Goal: Find specific page/section: Find specific page/section

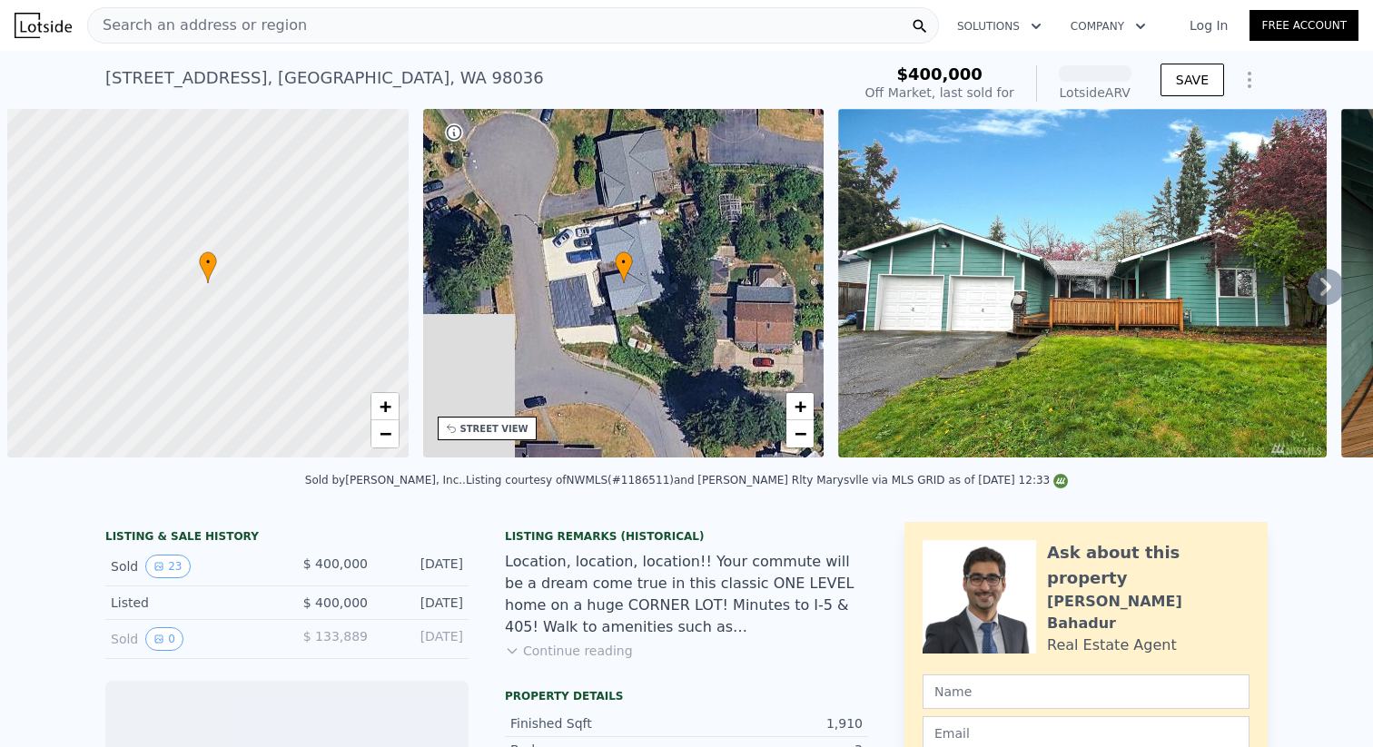
scroll to position [0, 7]
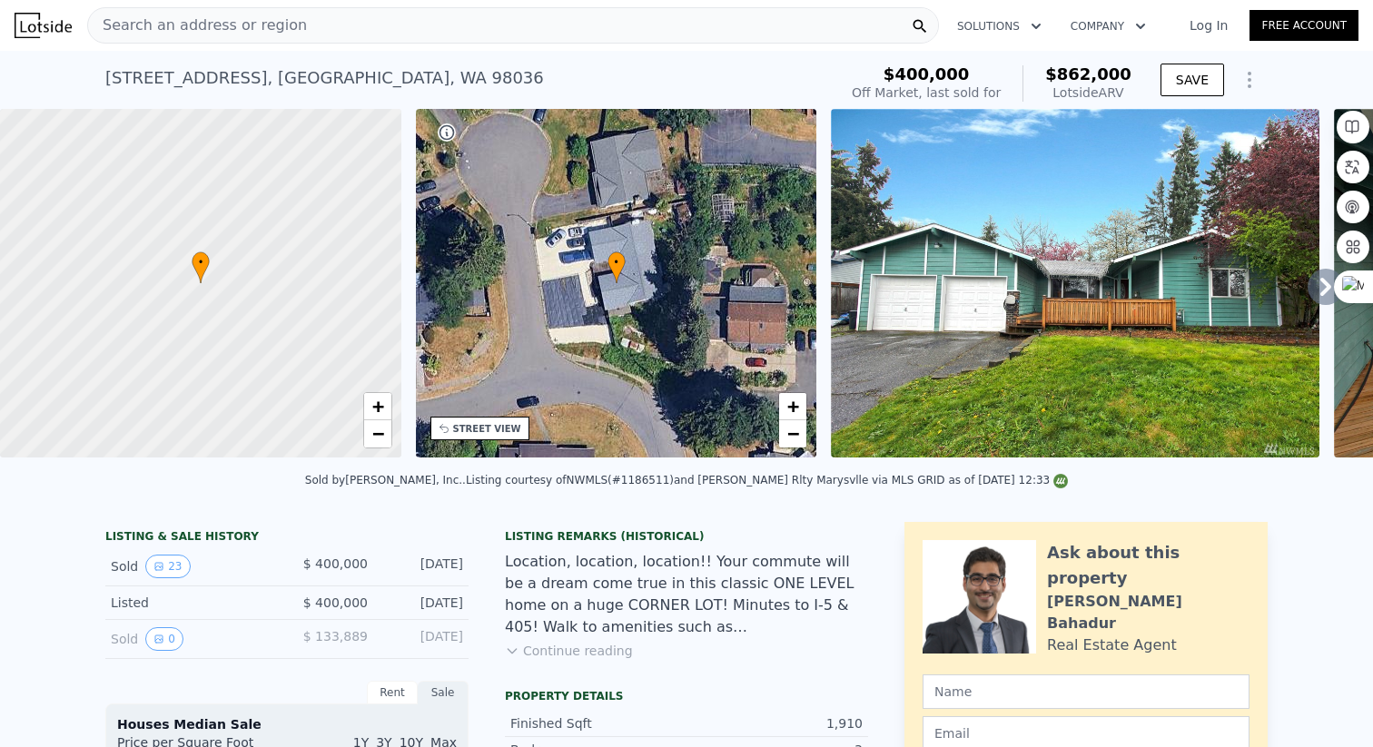
click at [292, 18] on div "Search an address or region" at bounding box center [512, 25] width 851 height 36
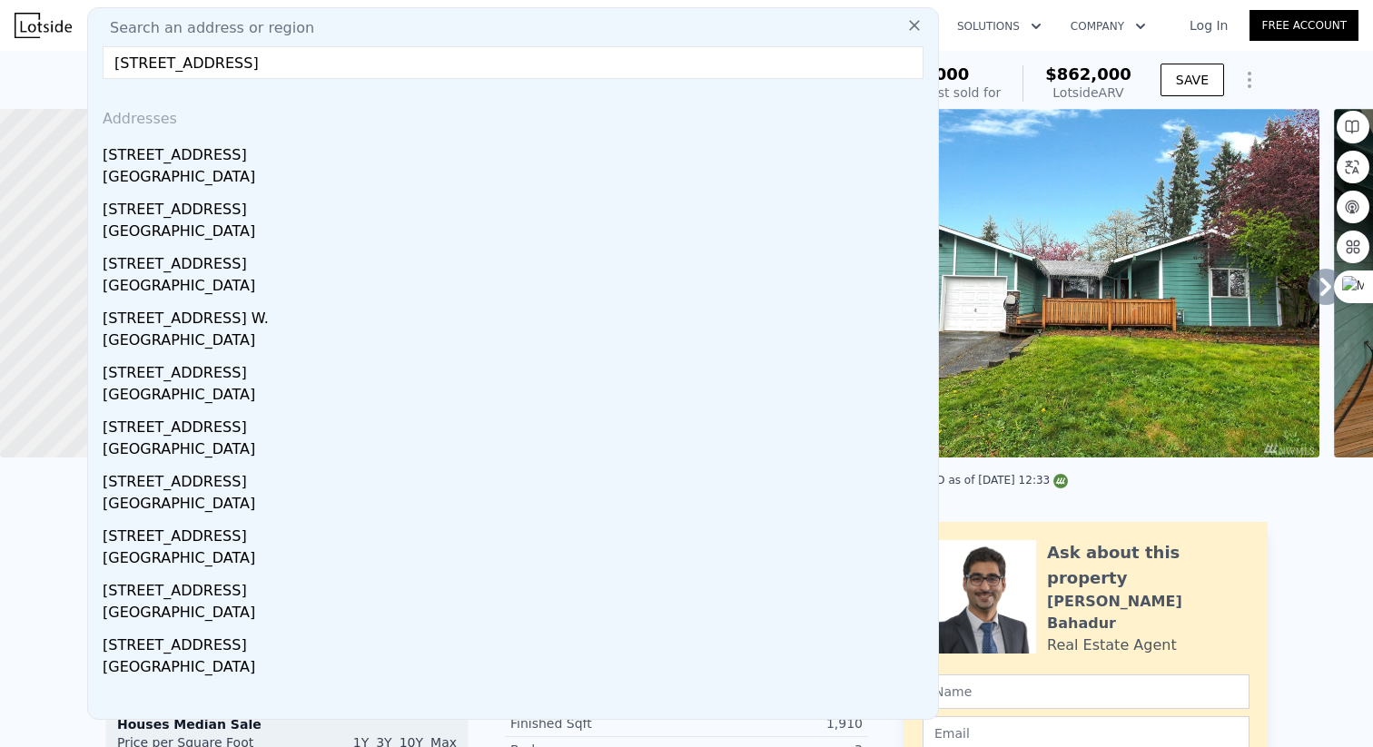
drag, startPoint x: 578, startPoint y: 58, endPoint x: 339, endPoint y: 64, distance: 239.7
click at [339, 64] on input "20027 10th Ave W, Lynnwood, WA20027 10th Ave W, Lynnwood, WA" at bounding box center [513, 62] width 821 height 33
type input "[STREET_ADDRESS]"
drag, startPoint x: 233, startPoint y: 66, endPoint x: 420, endPoint y: 71, distance: 187.1
click at [420, 71] on input "[STREET_ADDRESS]" at bounding box center [513, 62] width 821 height 33
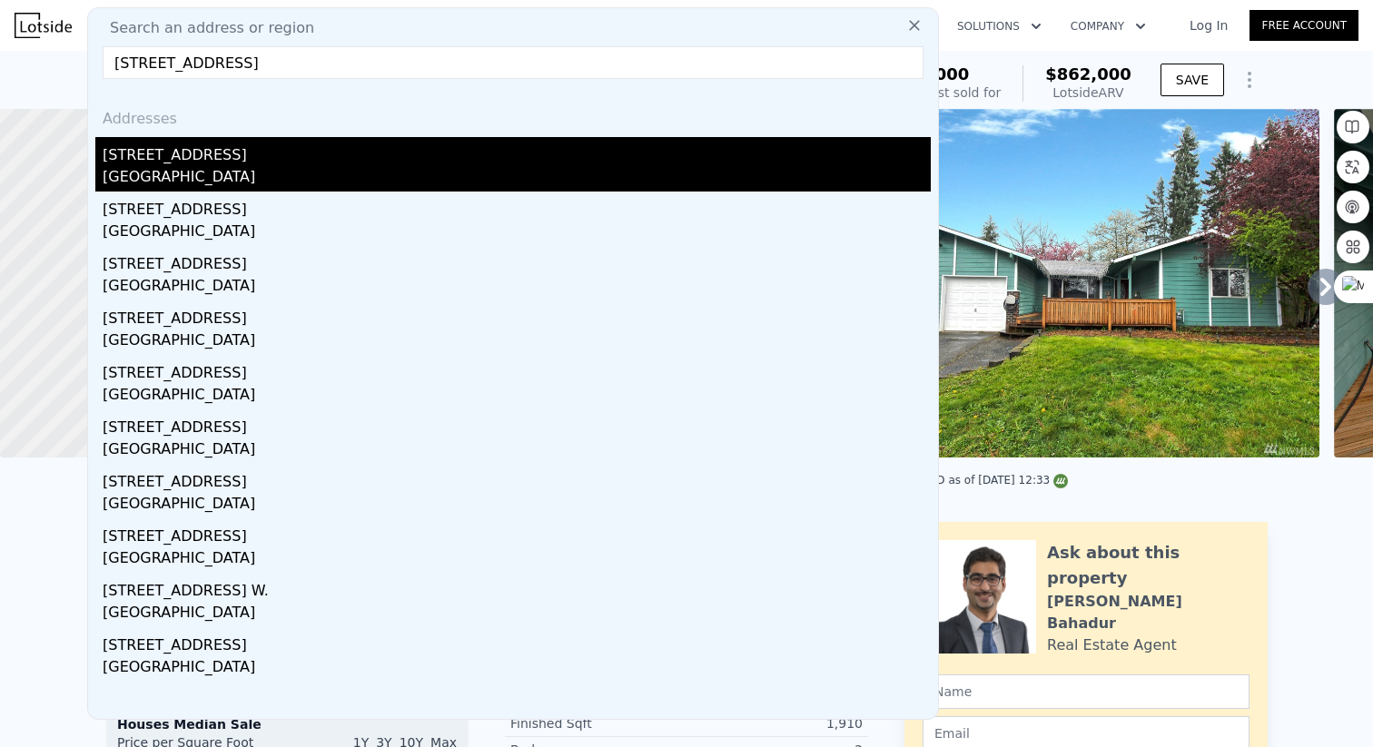
click at [246, 154] on div "[STREET_ADDRESS]" at bounding box center [517, 151] width 828 height 29
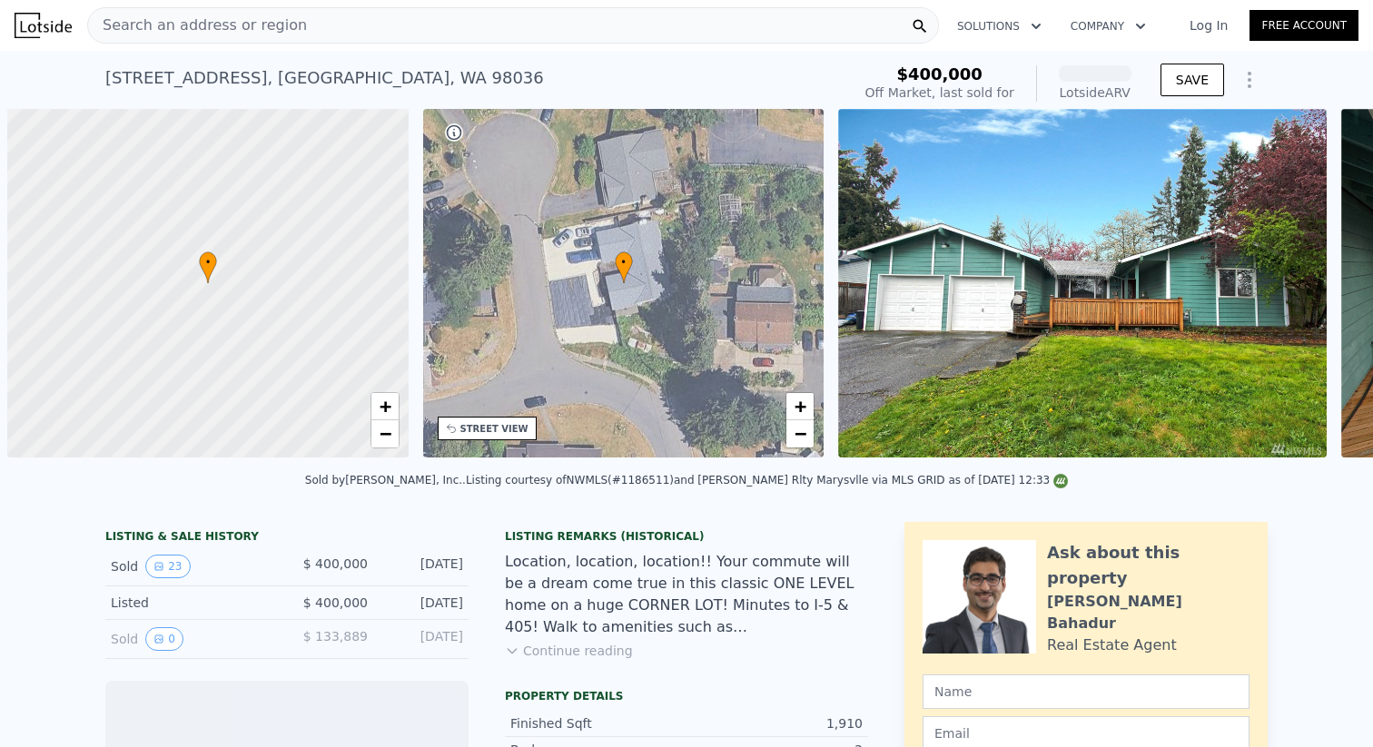
scroll to position [0, 7]
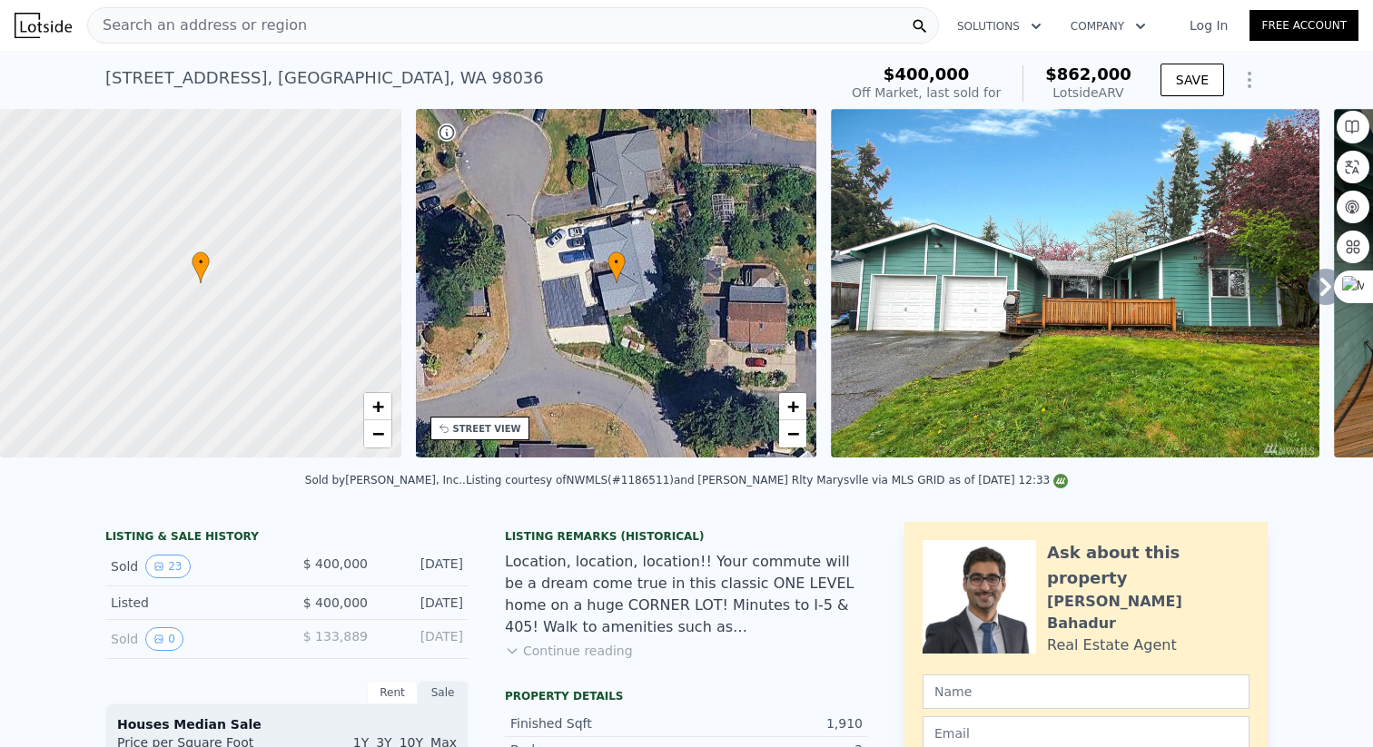
click at [446, 36] on div "Search an address or region" at bounding box center [512, 25] width 851 height 36
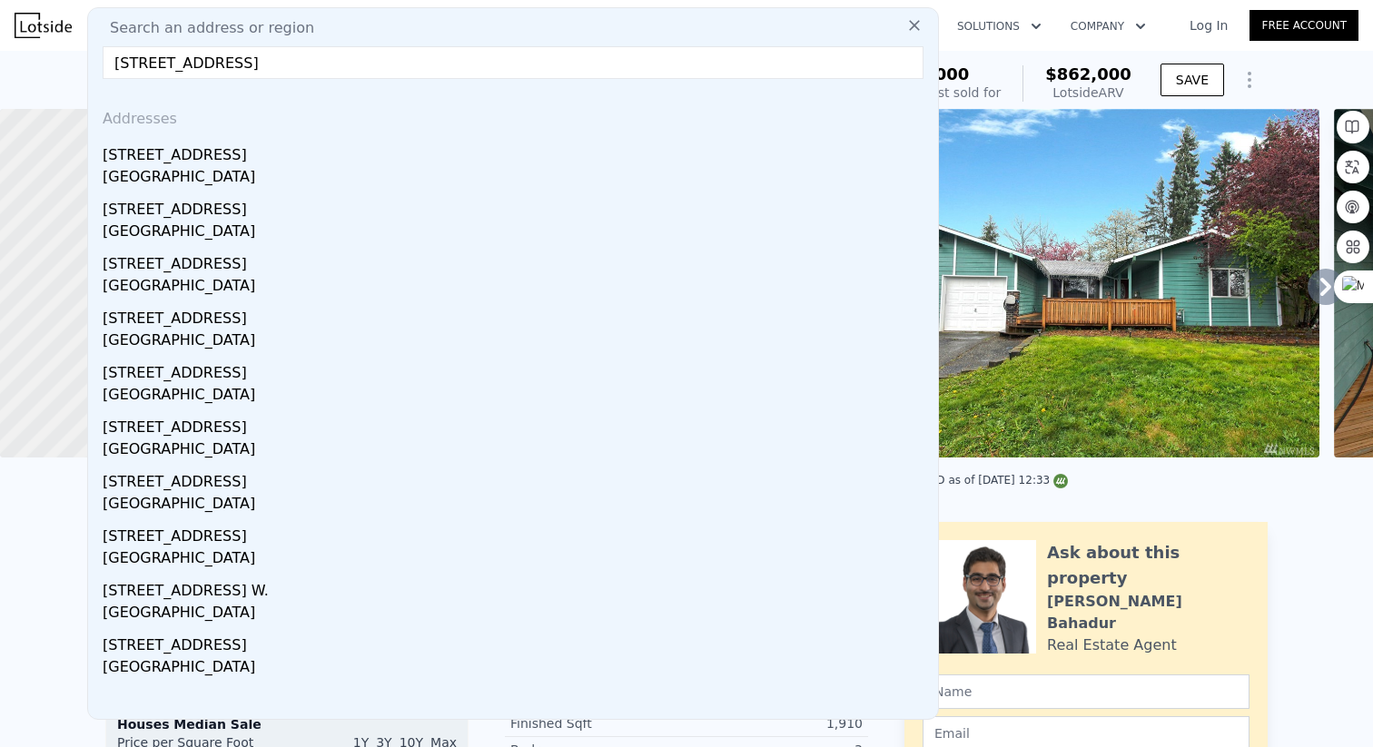
type input "[STREET_ADDRESS]"
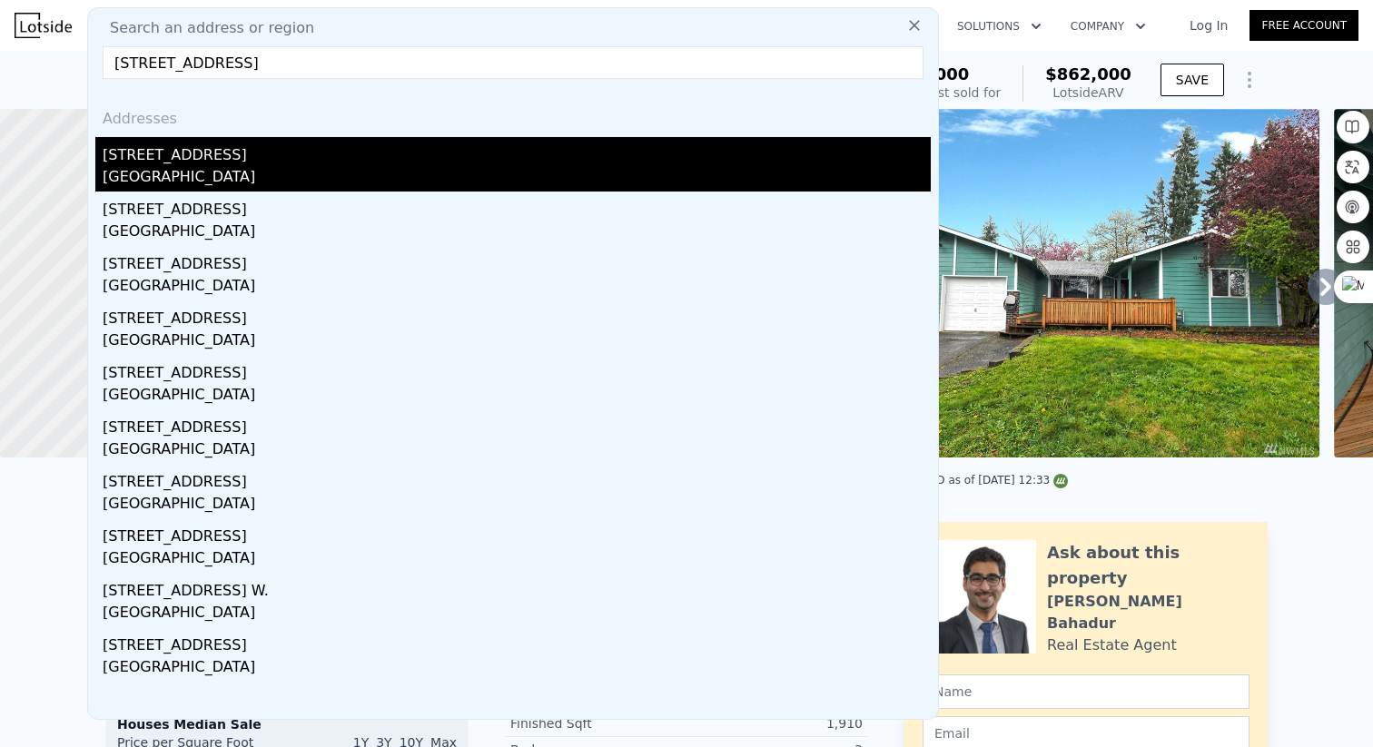
click at [217, 171] on div "[GEOGRAPHIC_DATA]" at bounding box center [517, 178] width 828 height 25
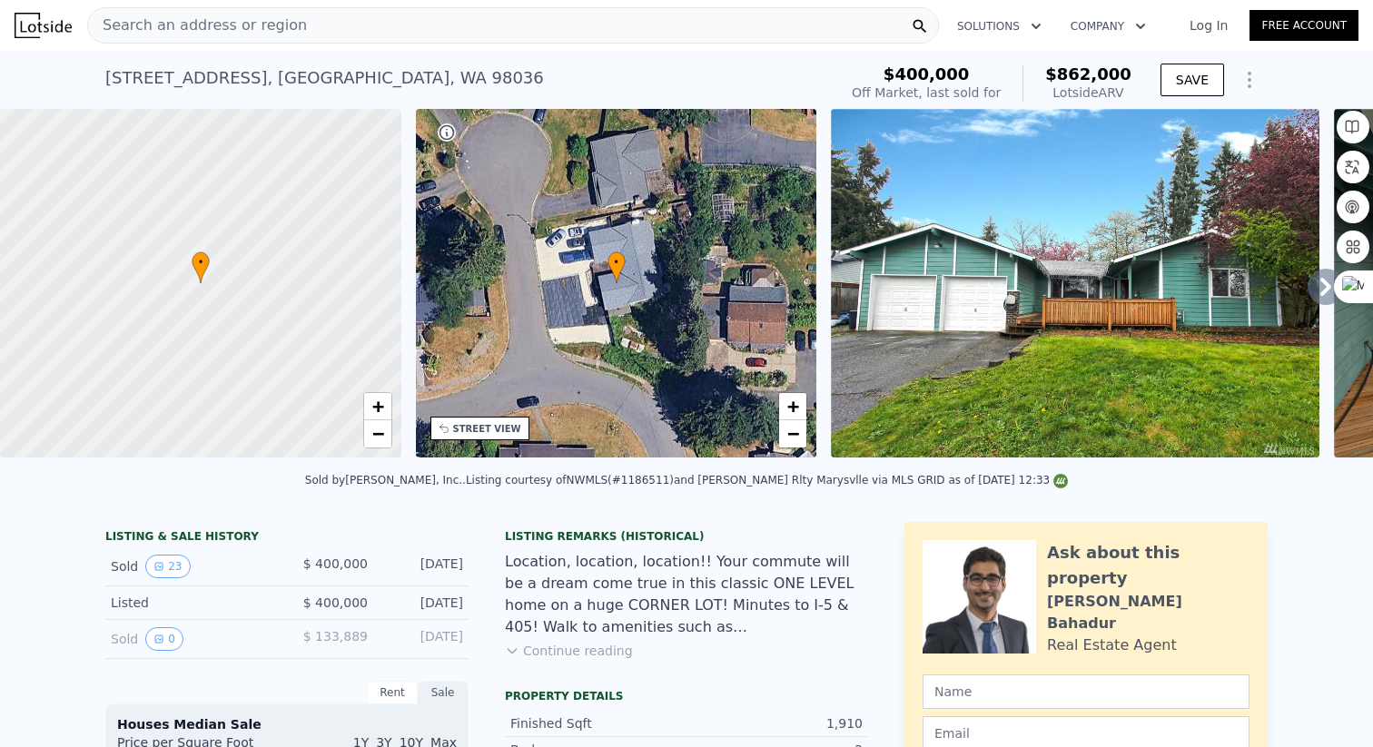
click at [468, 36] on div "Search an address or region" at bounding box center [512, 25] width 851 height 36
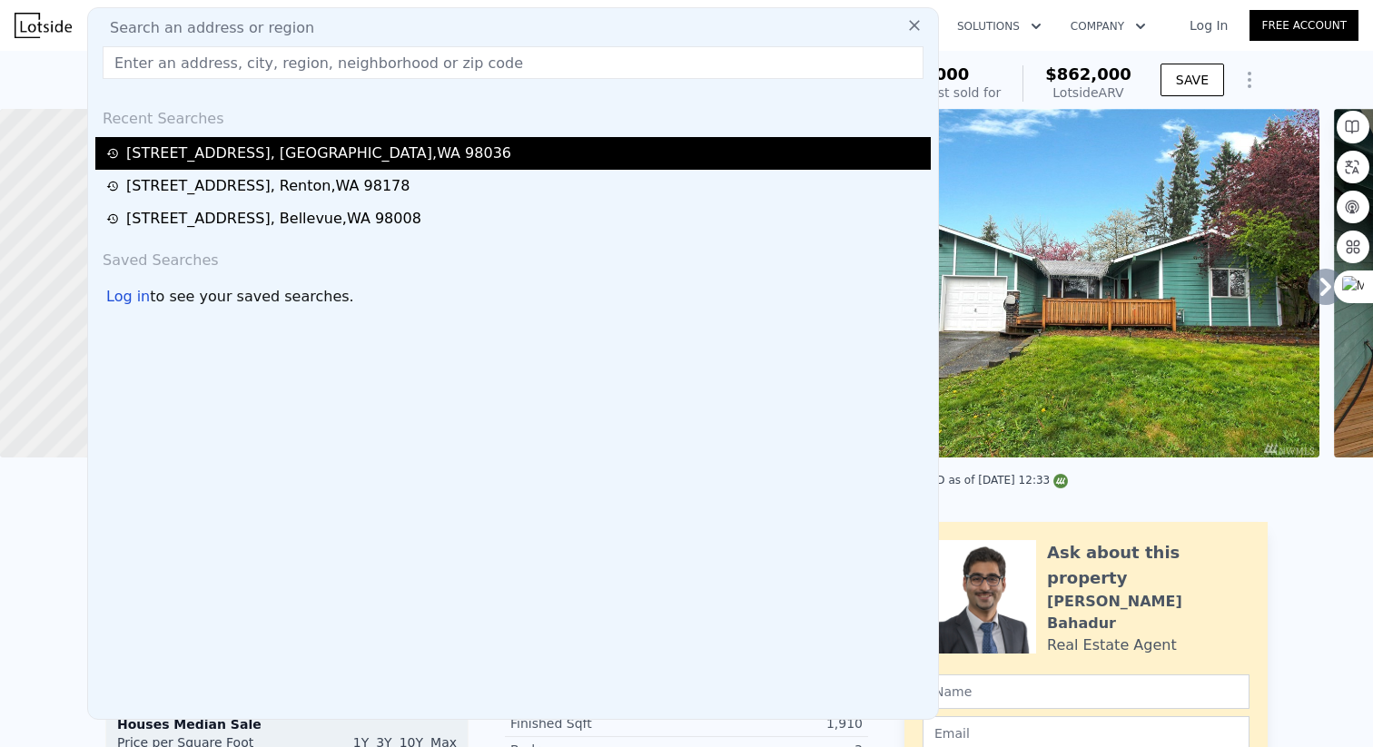
click at [430, 157] on div "[STREET_ADDRESS]" at bounding box center [318, 154] width 385 height 22
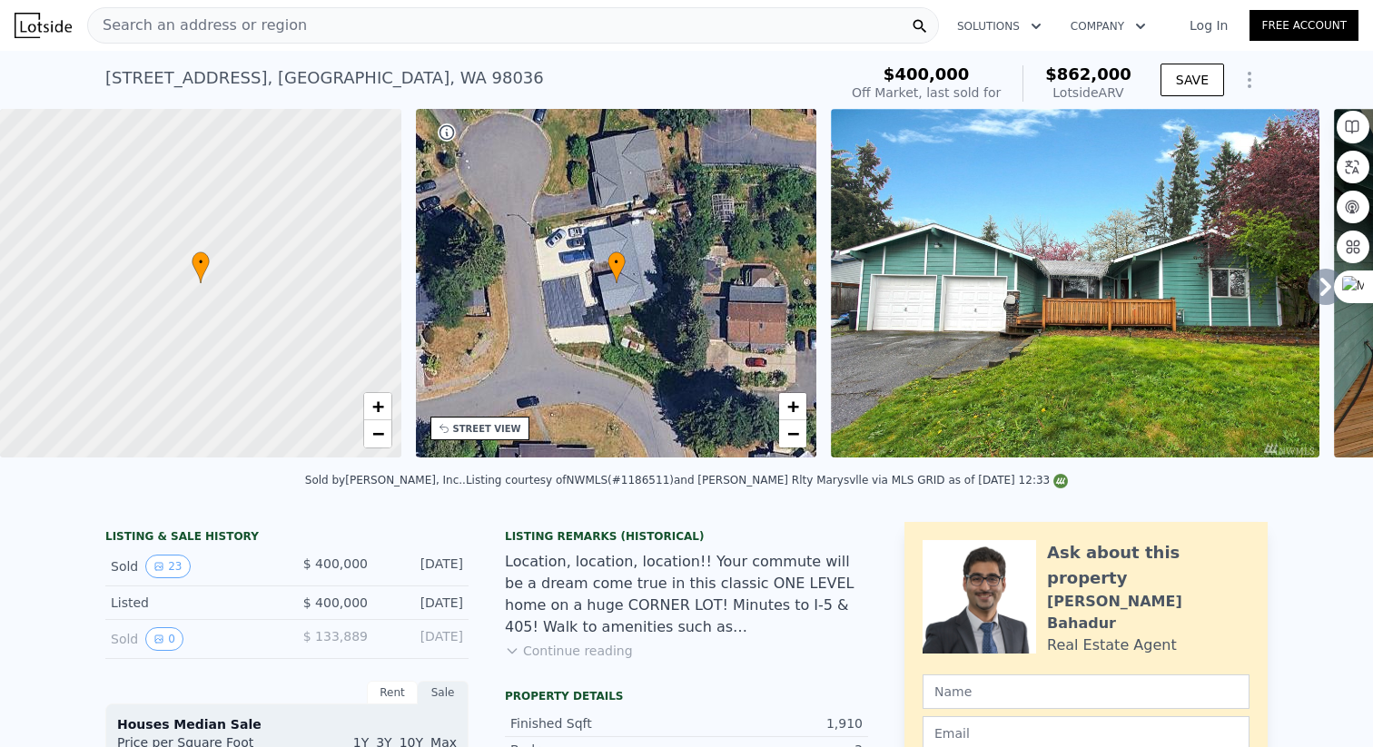
click at [390, 30] on div "Search an address or region" at bounding box center [512, 25] width 851 height 36
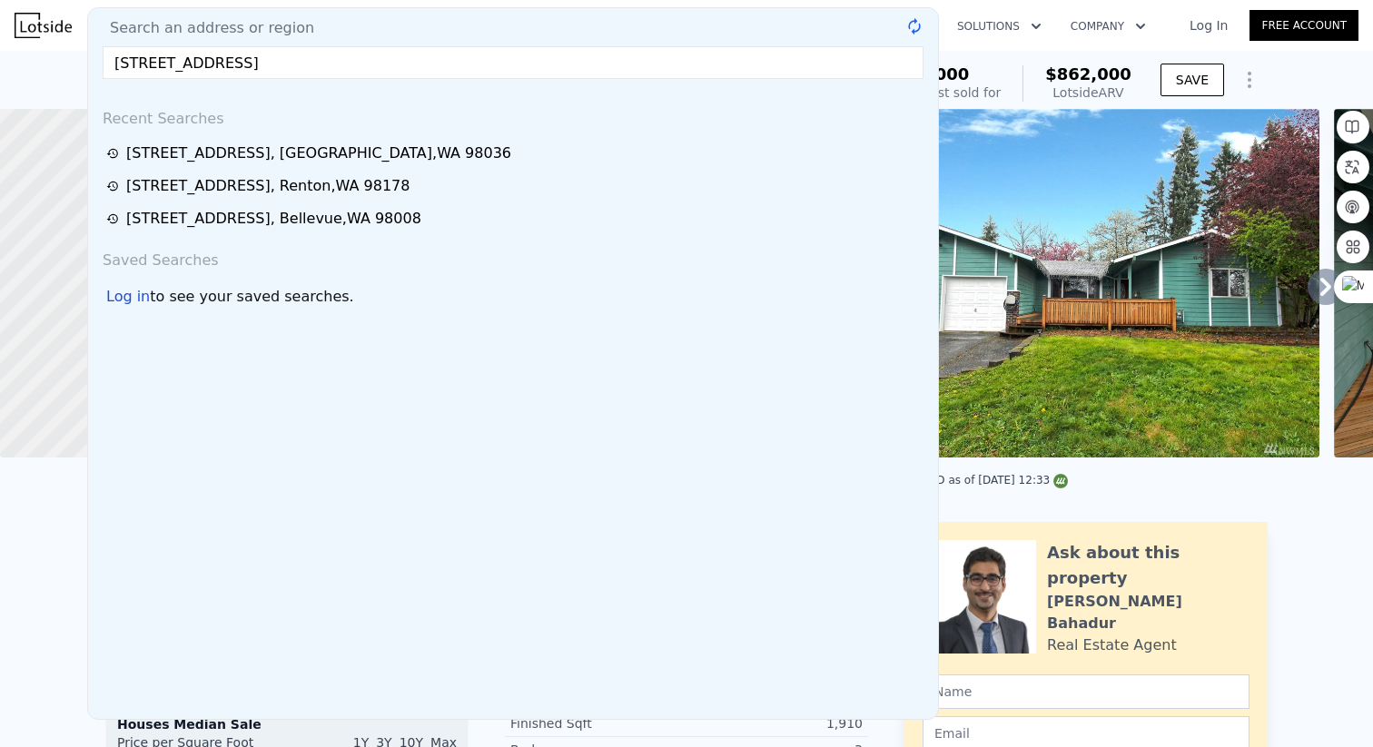
click at [398, 60] on input "[STREET_ADDRESS]" at bounding box center [513, 62] width 821 height 33
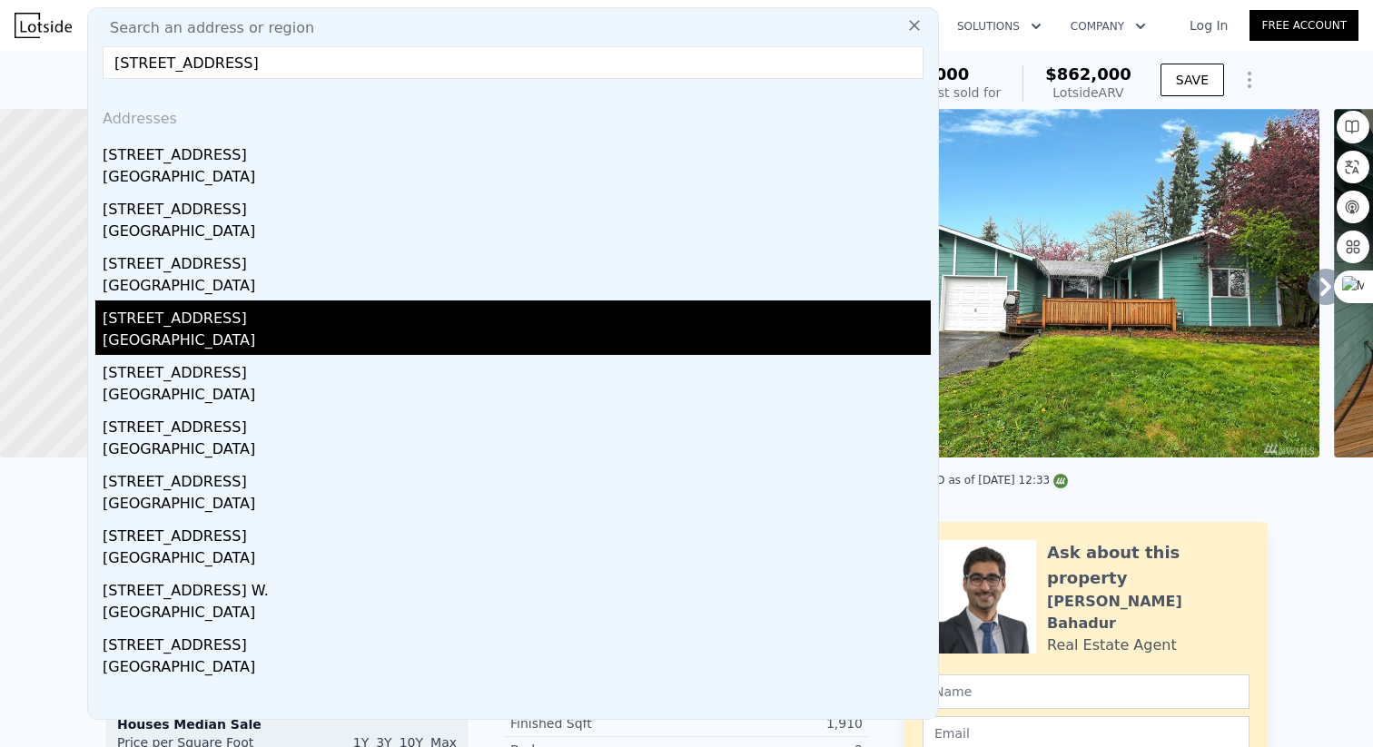
type input "[STREET_ADDRESS]"
click at [252, 335] on div "[GEOGRAPHIC_DATA]" at bounding box center [517, 342] width 828 height 25
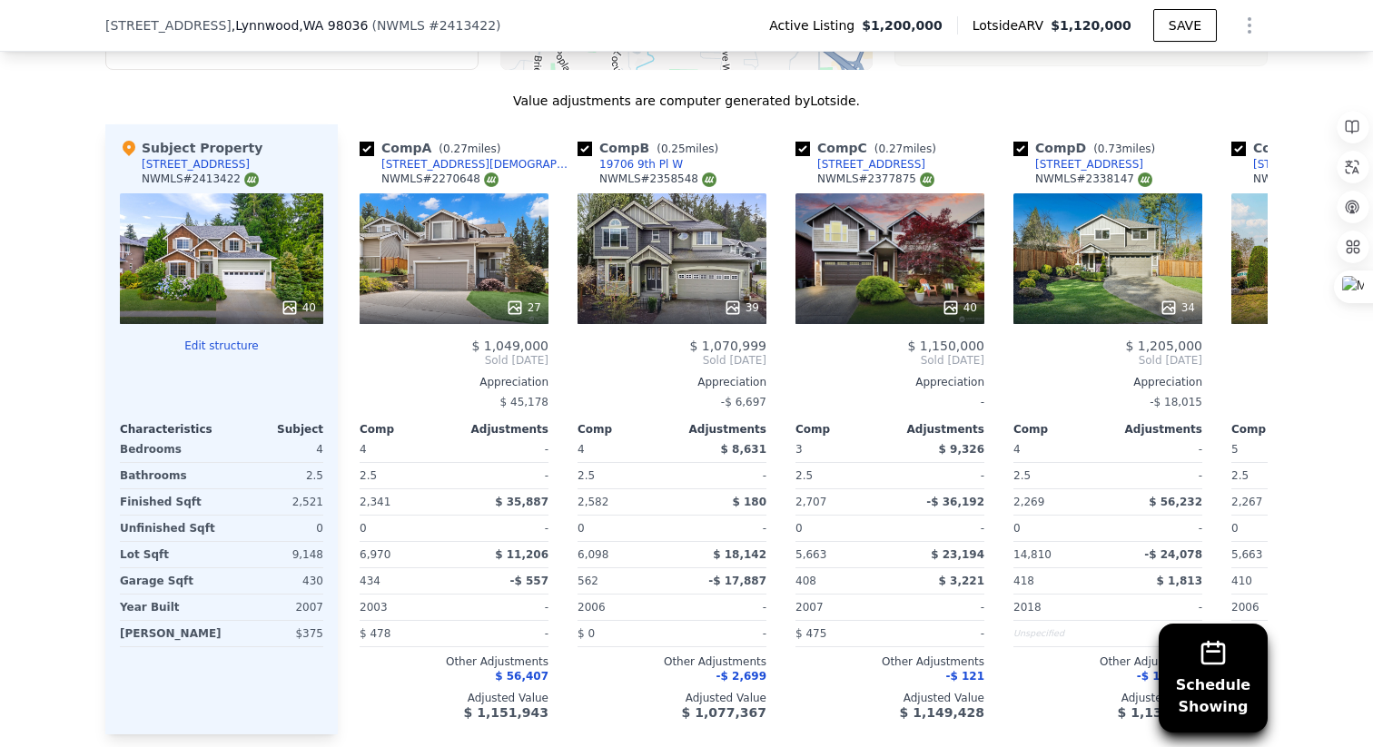
scroll to position [1856, 0]
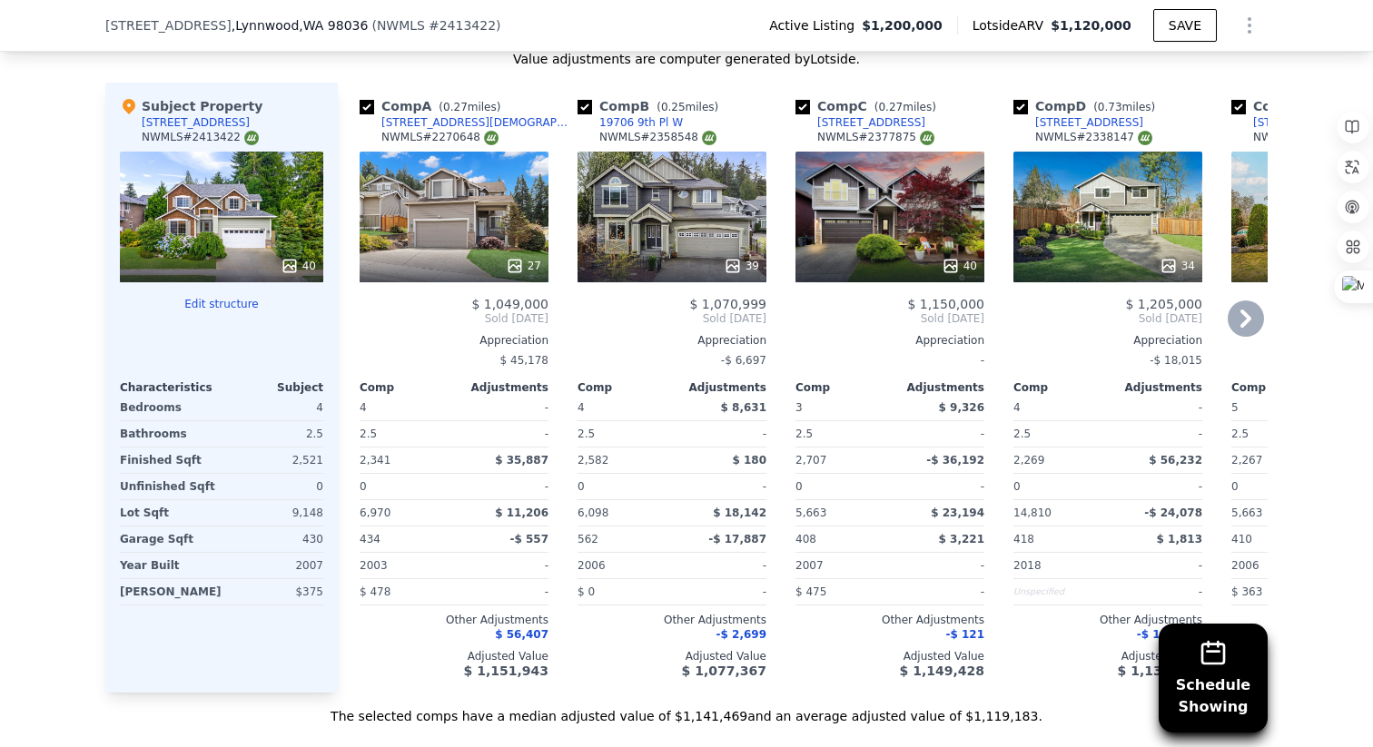
click at [464, 178] on div "27" at bounding box center [453, 217] width 189 height 131
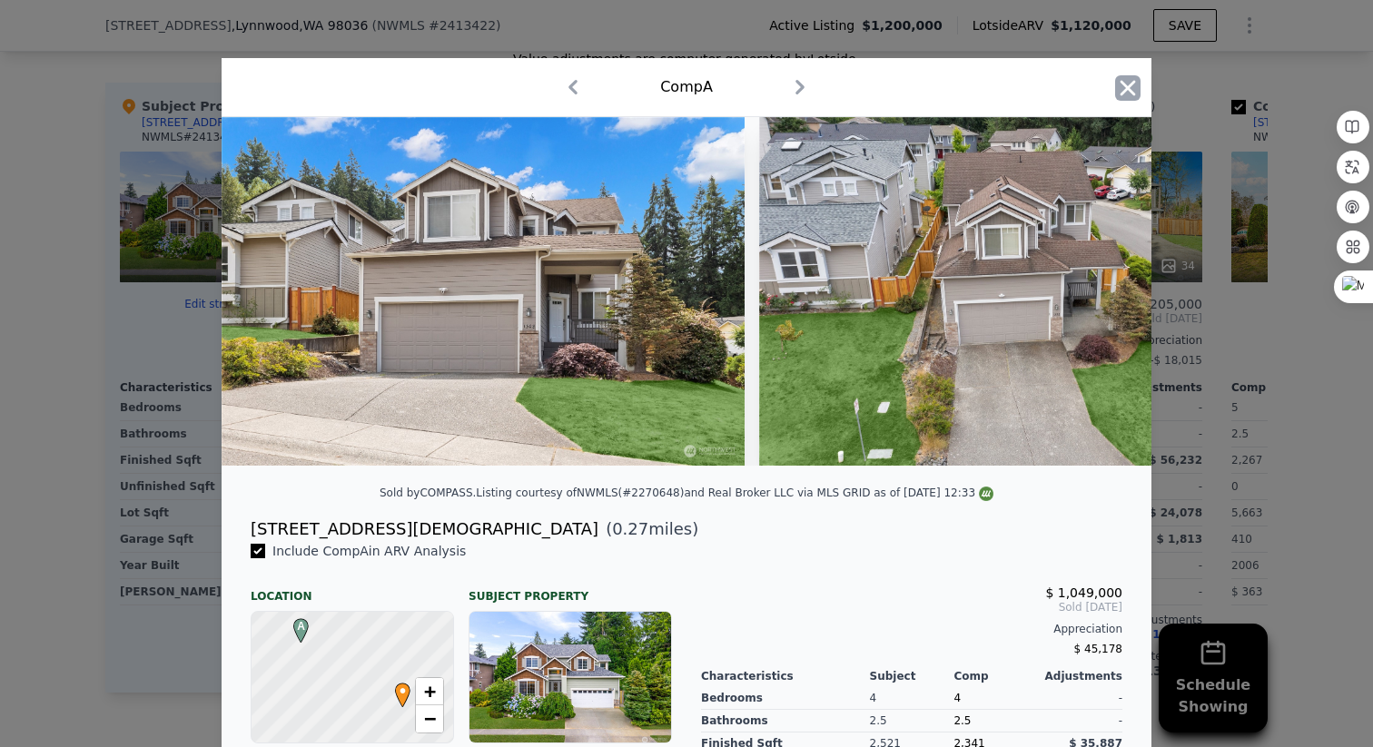
click at [1127, 88] on icon "button" at bounding box center [1127, 87] width 15 height 15
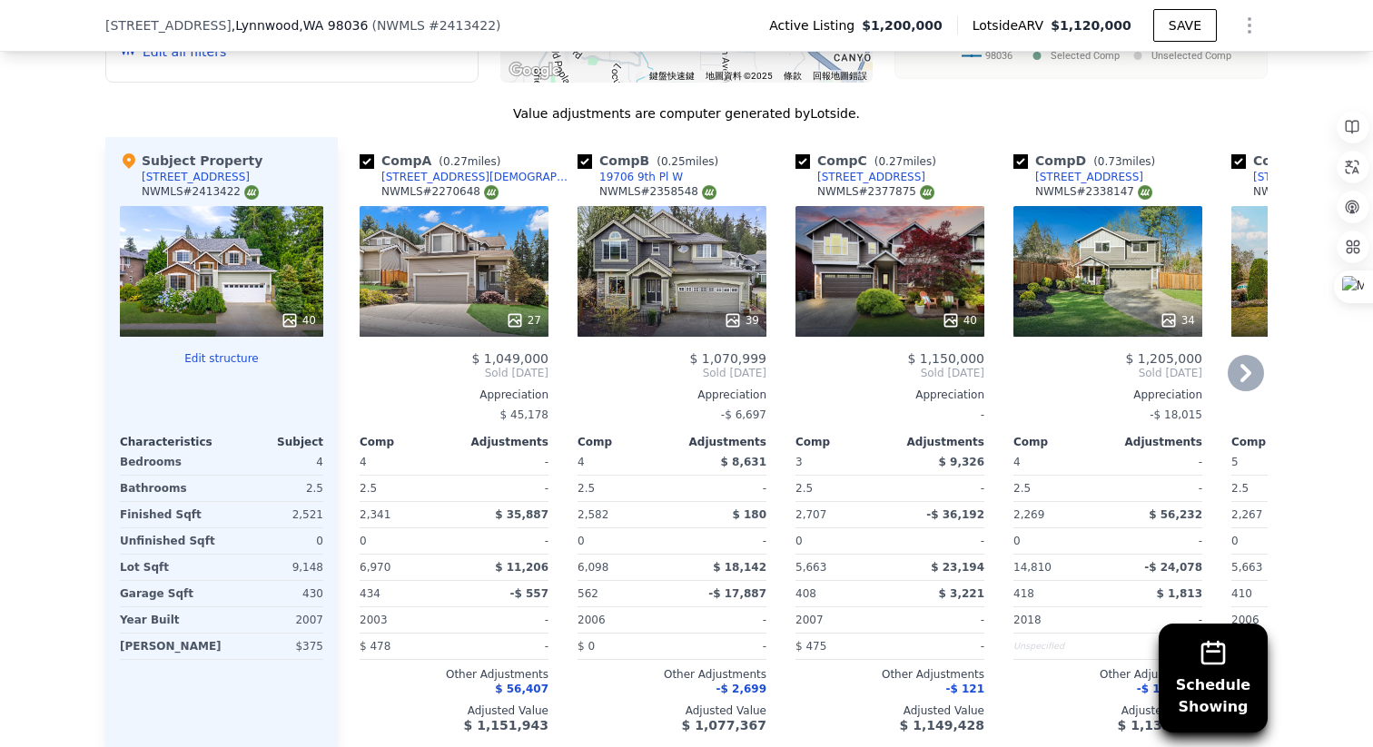
scroll to position [1797, 0]
